Goal: Find specific page/section: Find specific page/section

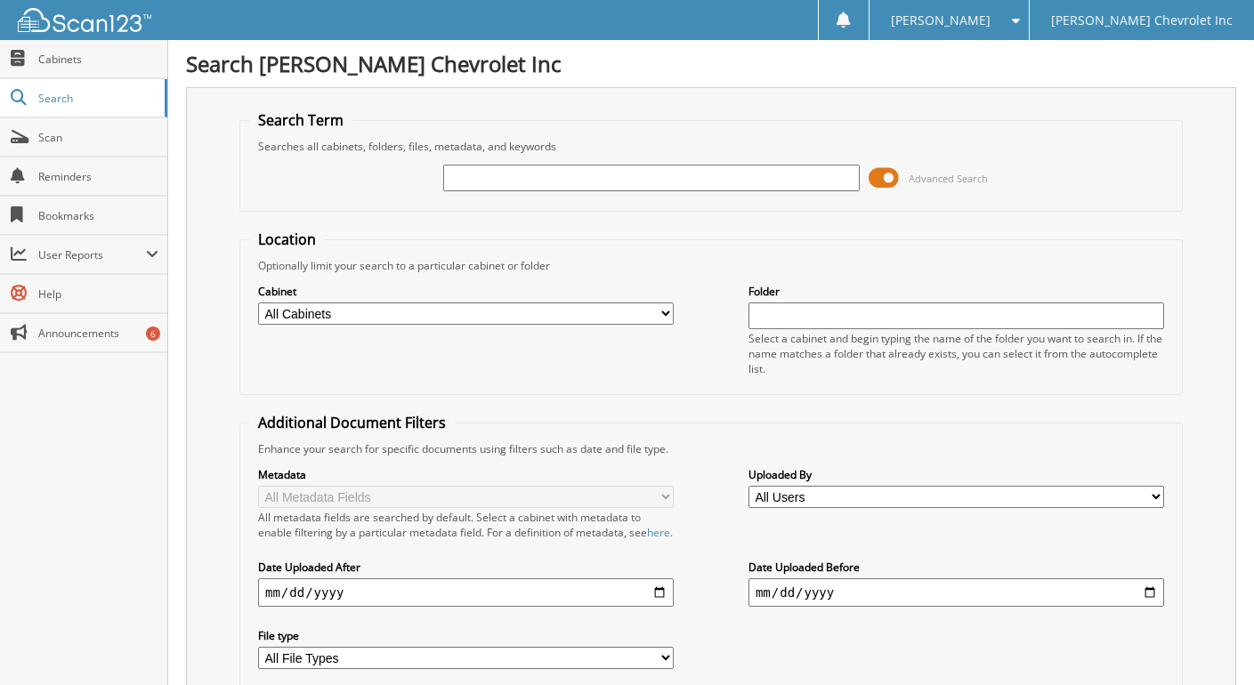
click at [471, 173] on input "text" at bounding box center [650, 178] width 415 height 27
type input "240061"
click at [892, 176] on span at bounding box center [883, 178] width 30 height 27
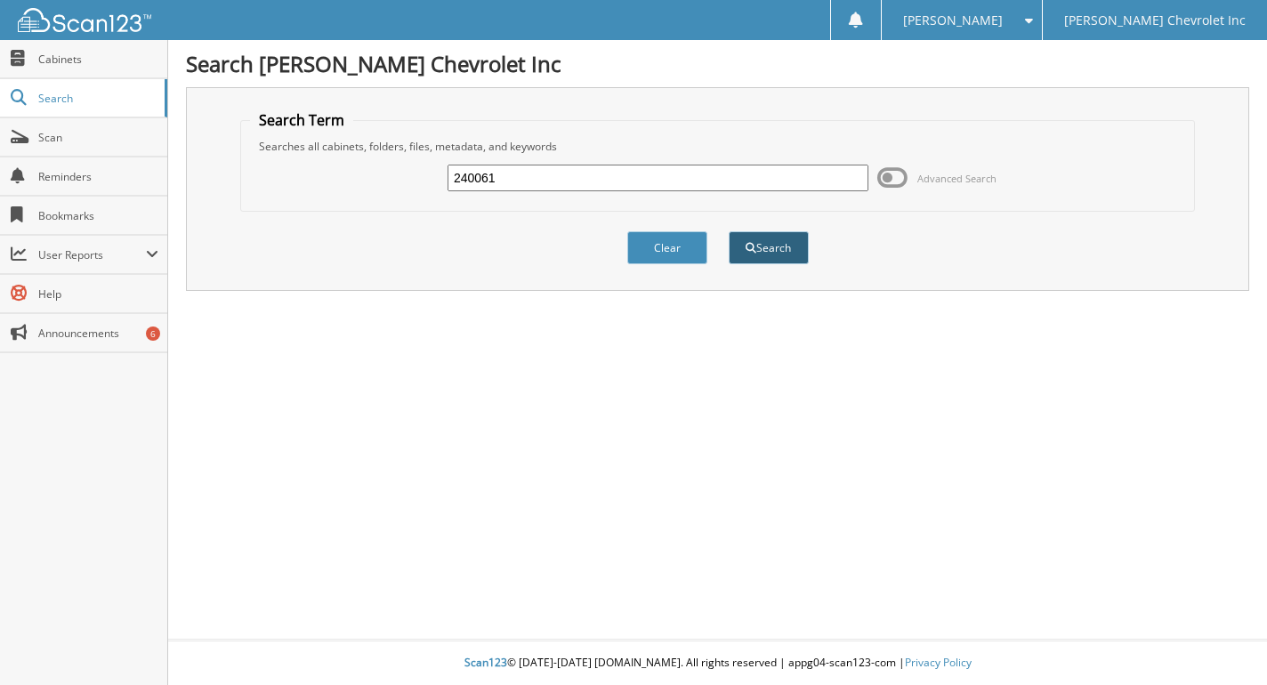
click at [765, 259] on button "Search" at bounding box center [769, 247] width 80 height 33
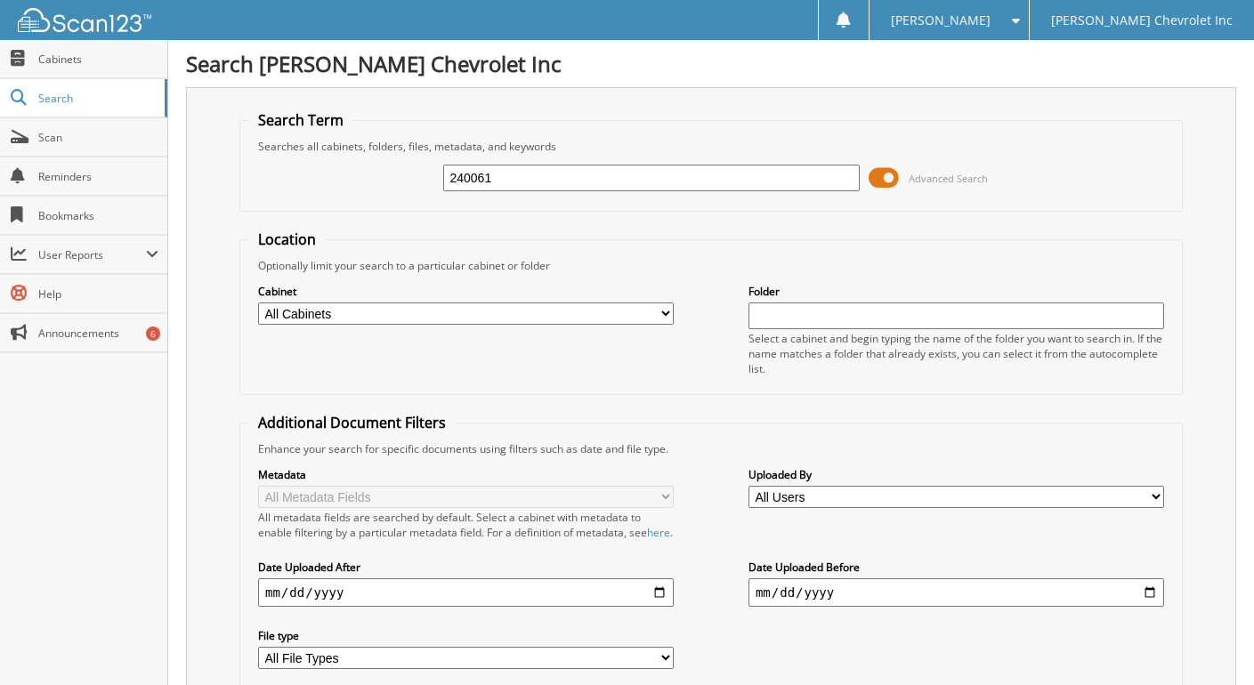
scroll to position [439, 0]
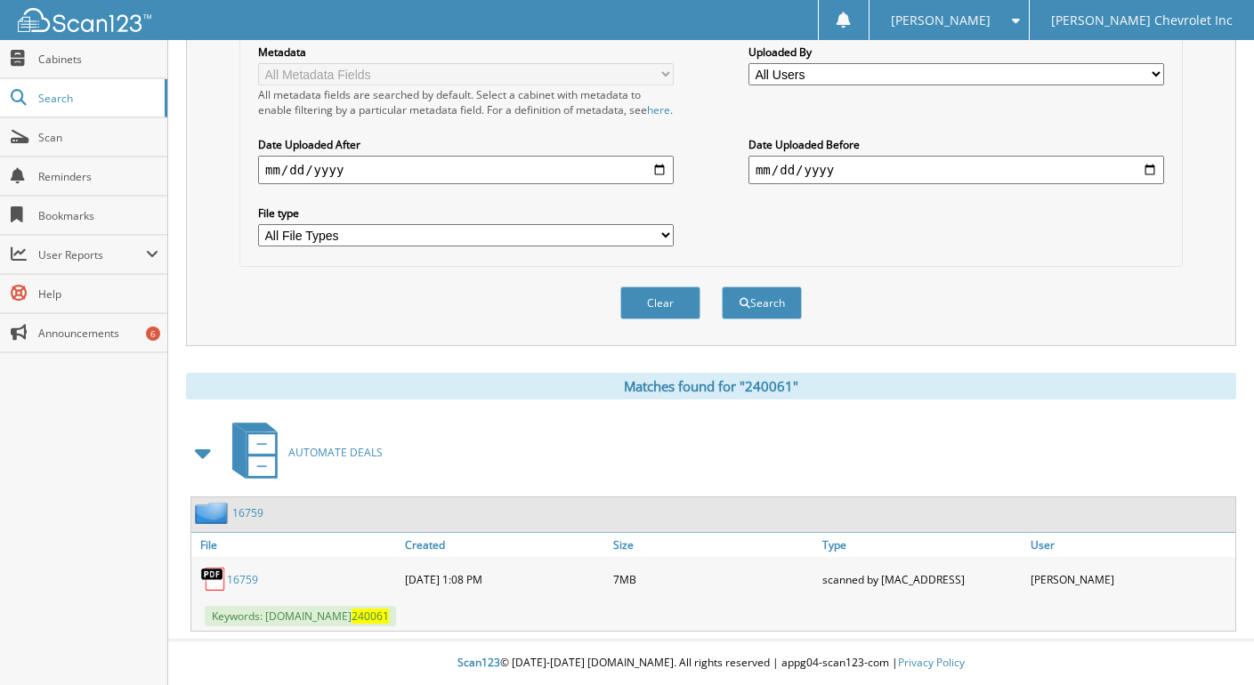
click at [241, 576] on link "16759" at bounding box center [242, 579] width 31 height 15
